Goal: Find specific page/section: Find specific page/section

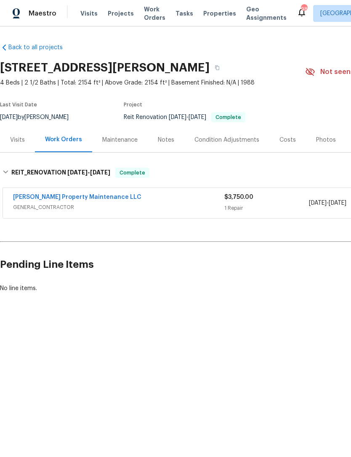
scroll to position [0, 124]
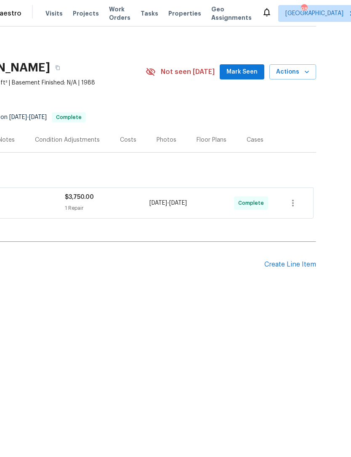
click at [56, 13] on span "Visits" at bounding box center [53, 13] width 17 height 8
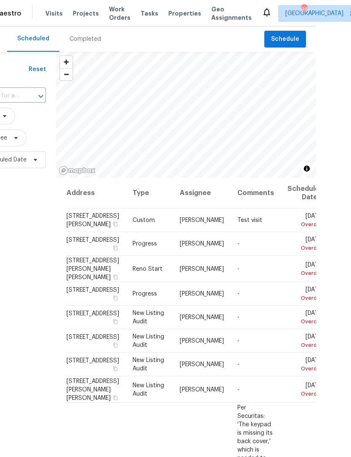
scroll to position [1, 0]
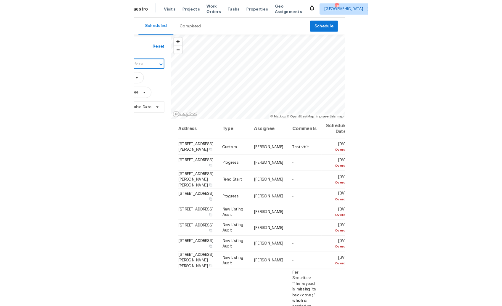
scroll to position [0, 0]
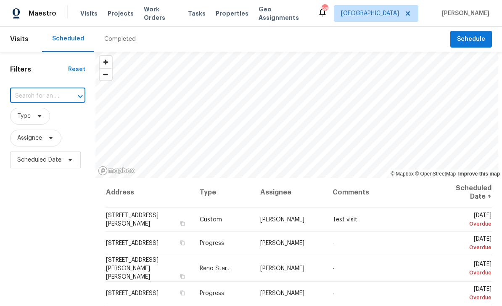
click at [48, 90] on input "text" at bounding box center [36, 96] width 52 height 13
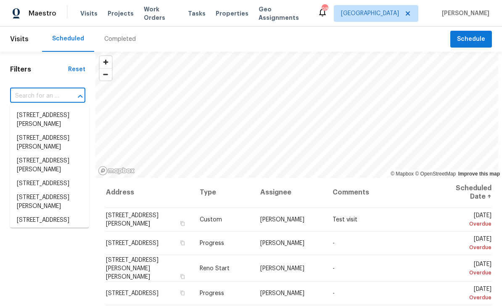
paste input "[STREET_ADDRESS][PERSON_NAME]"
type input "[STREET_ADDRESS][PERSON_NAME]"
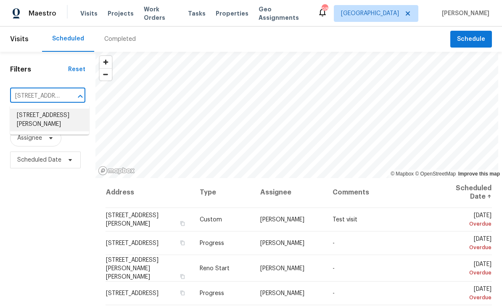
click at [58, 116] on li "[STREET_ADDRESS][PERSON_NAME]" at bounding box center [49, 119] width 79 height 23
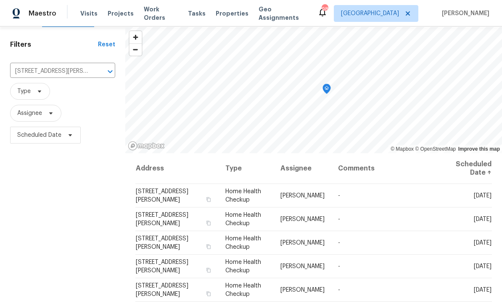
scroll to position [58, 0]
